Goal: Register for event/course

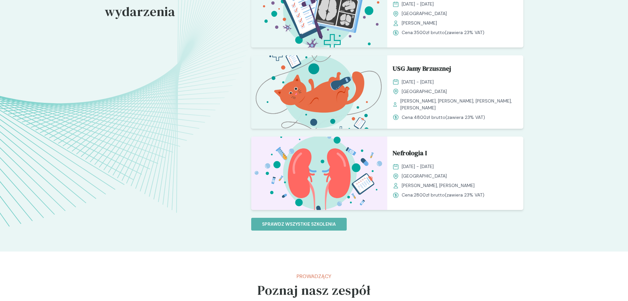
scroll to position [568, 0]
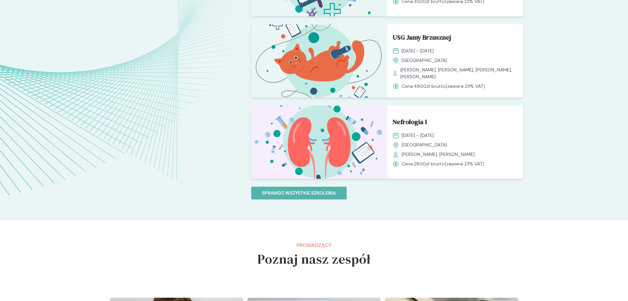
click at [326, 149] on img at bounding box center [319, 141] width 136 height 73
click at [347, 136] on img at bounding box center [319, 141] width 136 height 73
click at [400, 122] on span "Nefrologia I" at bounding box center [410, 123] width 34 height 12
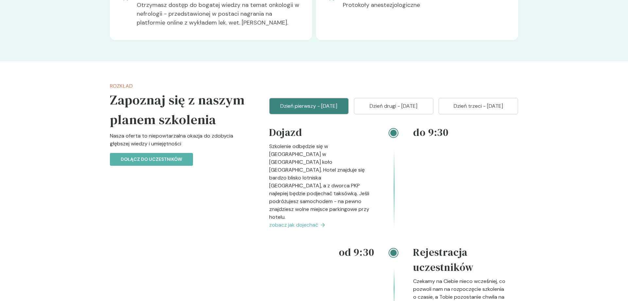
scroll to position [734, 0]
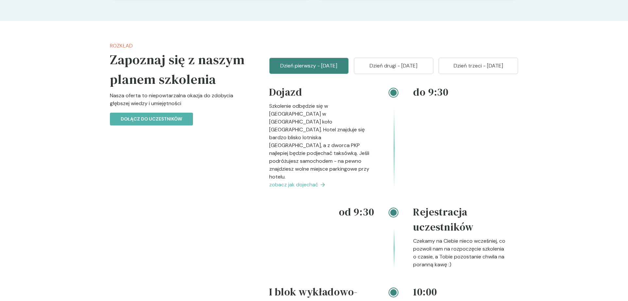
drag, startPoint x: 497, startPoint y: 89, endPoint x: 488, endPoint y: 92, distance: 9.2
click at [496, 70] on p "Dzień trzeci - [DATE]" at bounding box center [478, 66] width 63 height 8
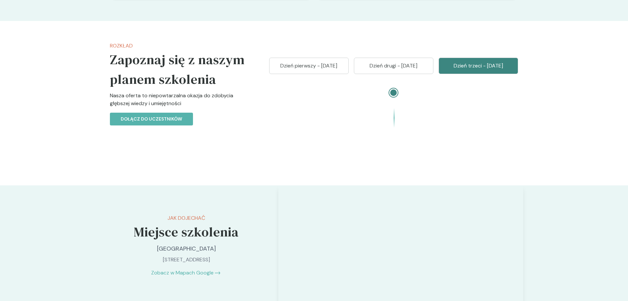
click at [381, 70] on p "Dzień drugi - [DATE]" at bounding box center [393, 66] width 63 height 8
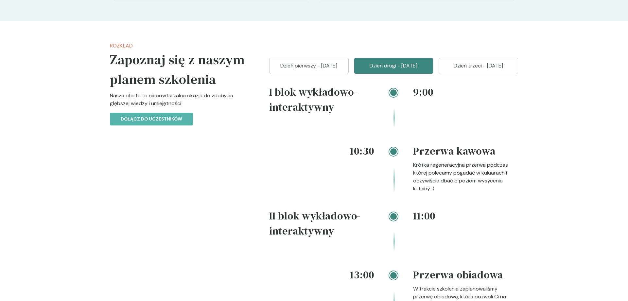
click at [313, 70] on p "Dzień pierwszy - [DATE]" at bounding box center [309, 66] width 63 height 8
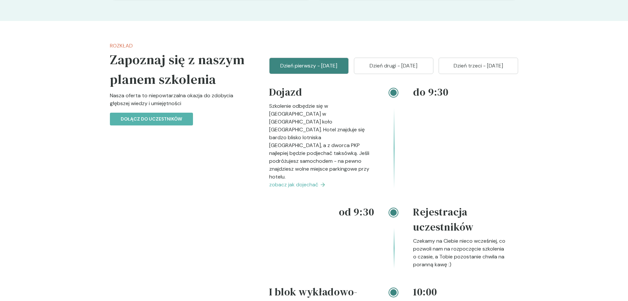
click at [363, 70] on p "Dzień drugi - [DATE]" at bounding box center [393, 66] width 63 height 8
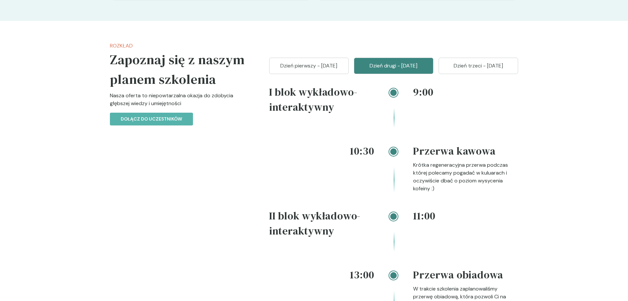
click at [296, 70] on p "Dzień pierwszy - [DATE]" at bounding box center [309, 66] width 63 height 8
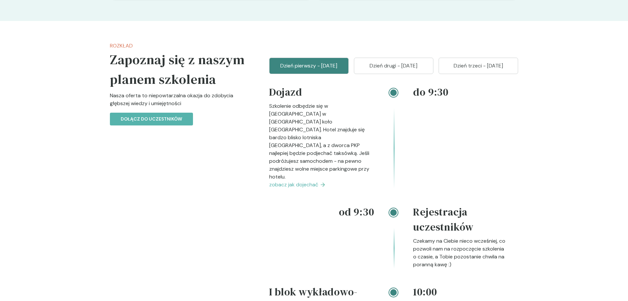
click at [369, 74] on button "Dzień drugi - [DATE]" at bounding box center [394, 66] width 80 height 16
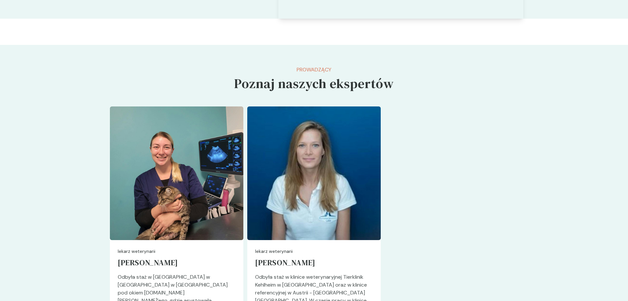
scroll to position [1569, 0]
